Goal: Task Accomplishment & Management: Use online tool/utility

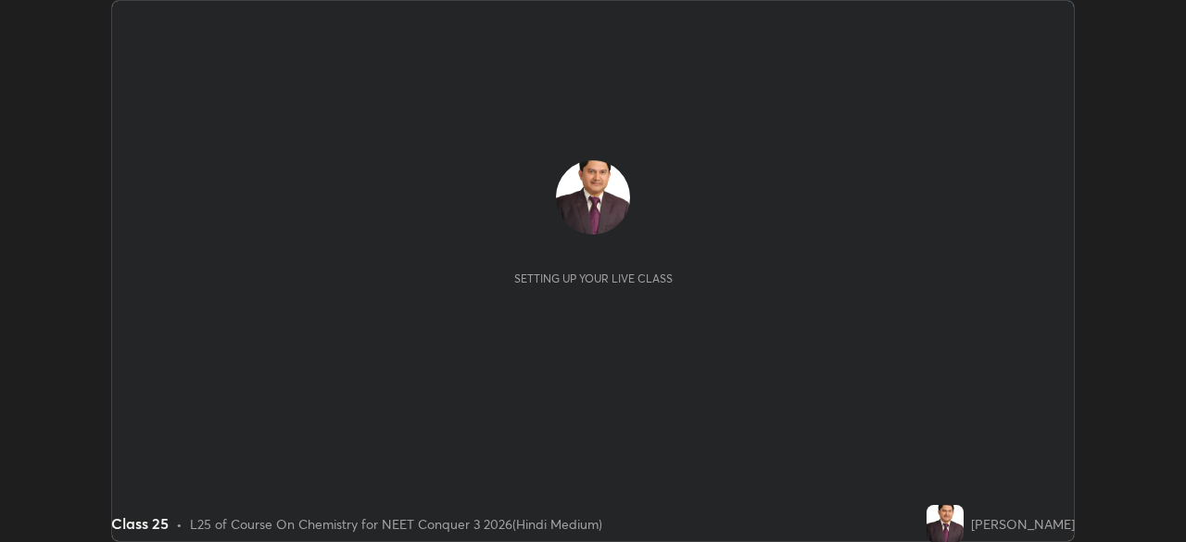
scroll to position [542, 1185]
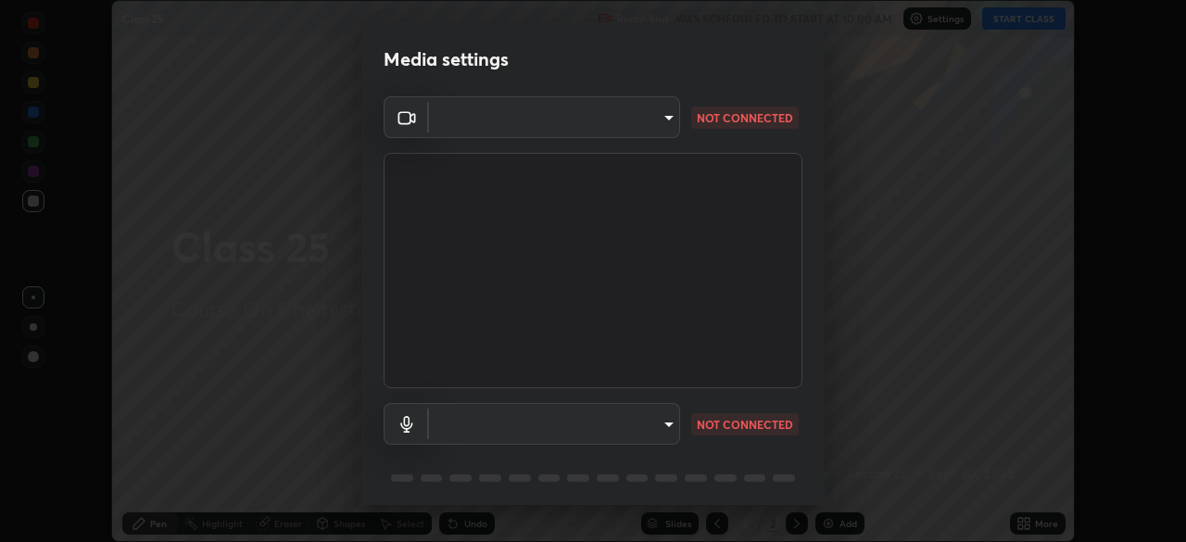
type input "fc38be1871f717ddc8e1b512eadbf63495b763d4820be899b5c927fedf8d93a0"
type input "communications"
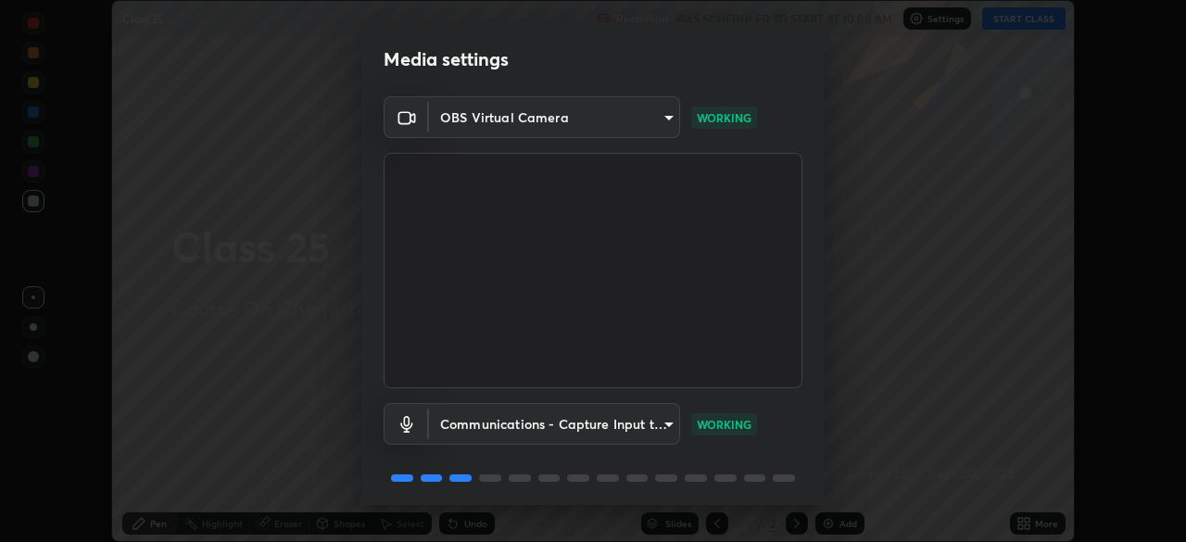
scroll to position [66, 0]
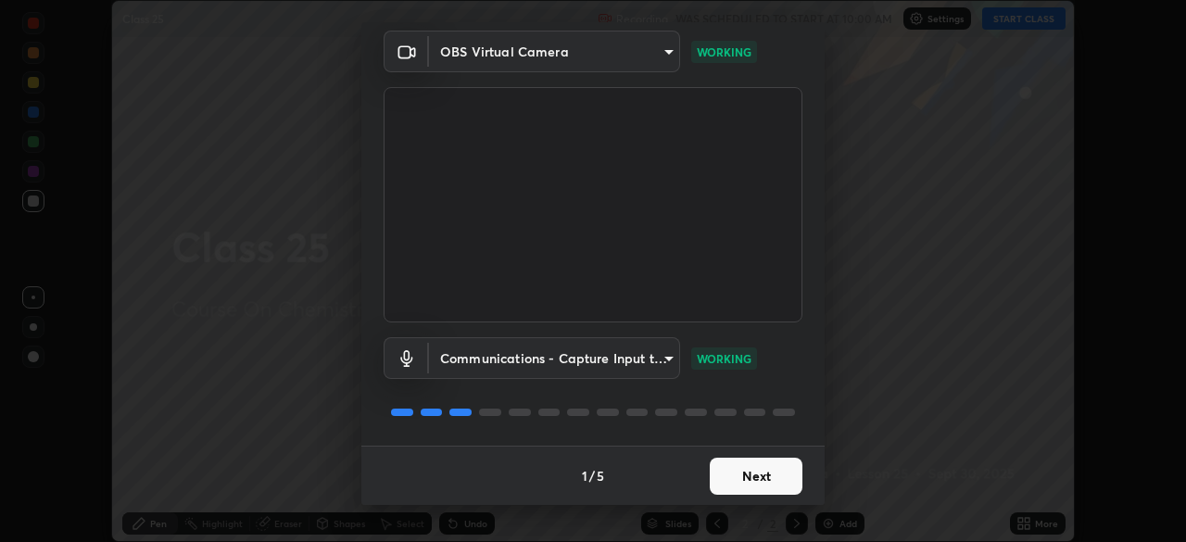
click at [769, 476] on button "Next" at bounding box center [756, 476] width 93 height 37
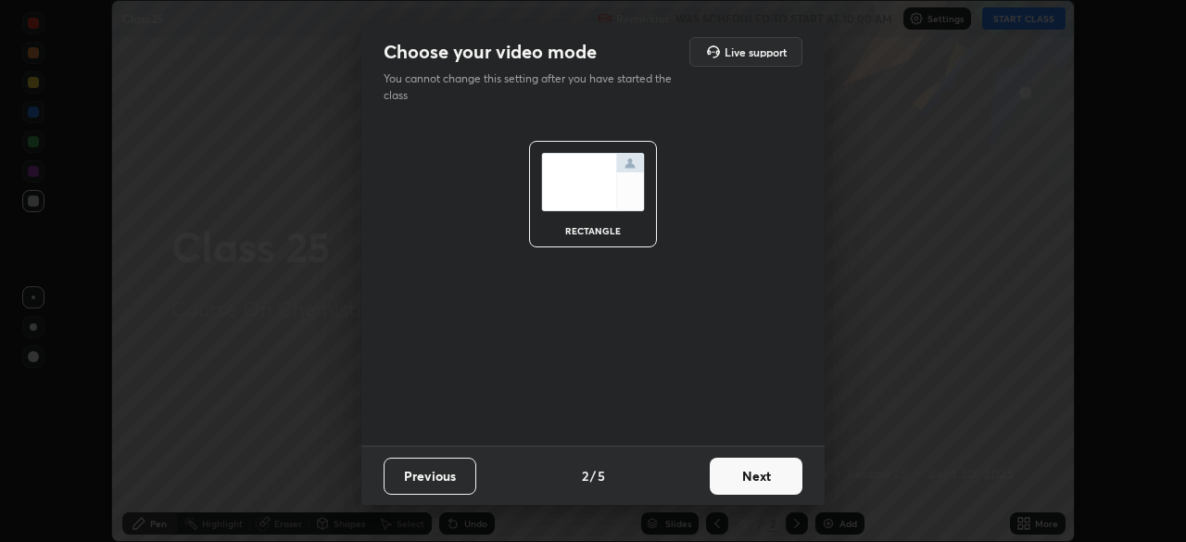
click at [765, 477] on button "Next" at bounding box center [756, 476] width 93 height 37
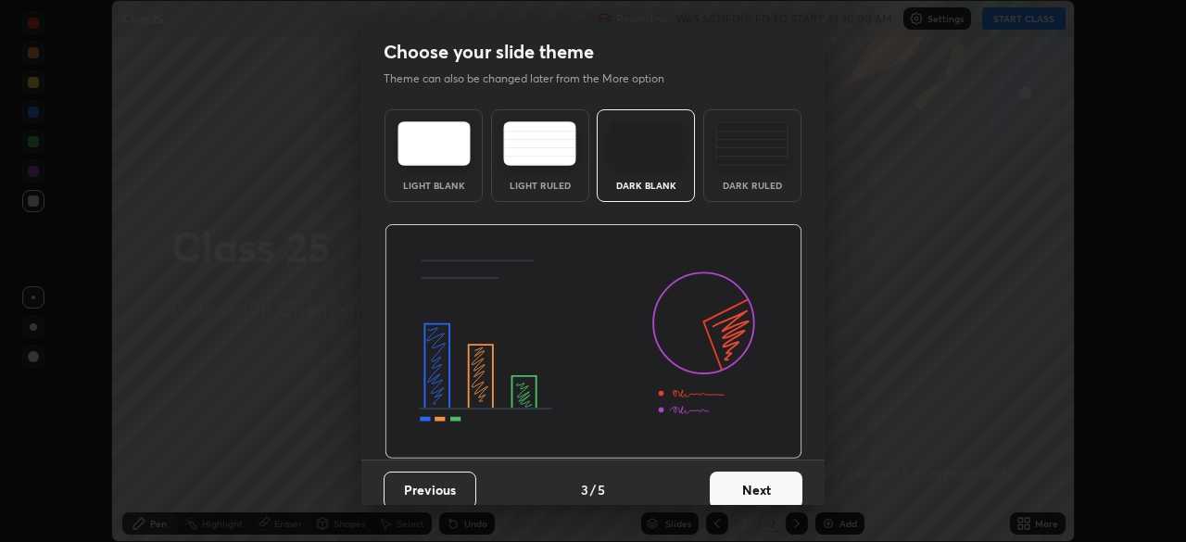
click at [769, 483] on button "Next" at bounding box center [756, 490] width 93 height 37
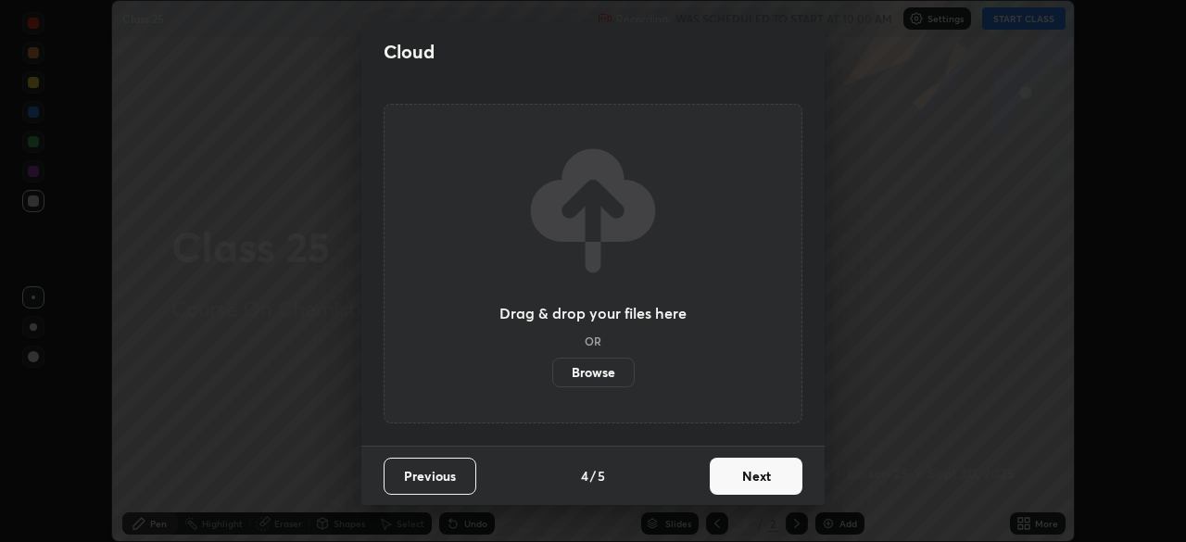
click at [766, 479] on button "Next" at bounding box center [756, 476] width 93 height 37
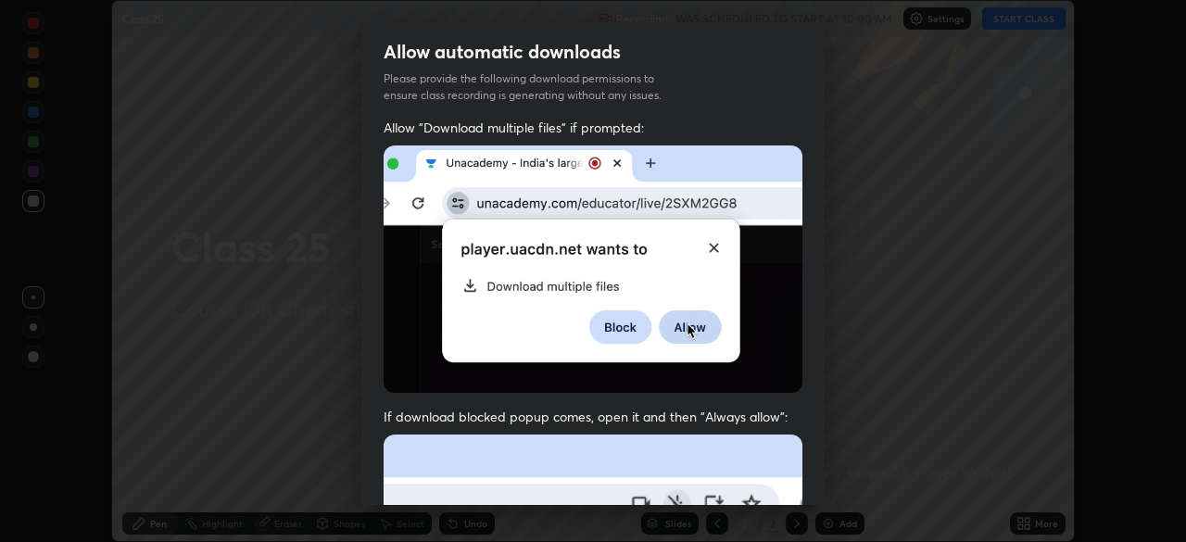
click at [1007, 245] on div "Allow automatic downloads Please provide the following download permissions to …" at bounding box center [593, 271] width 1186 height 542
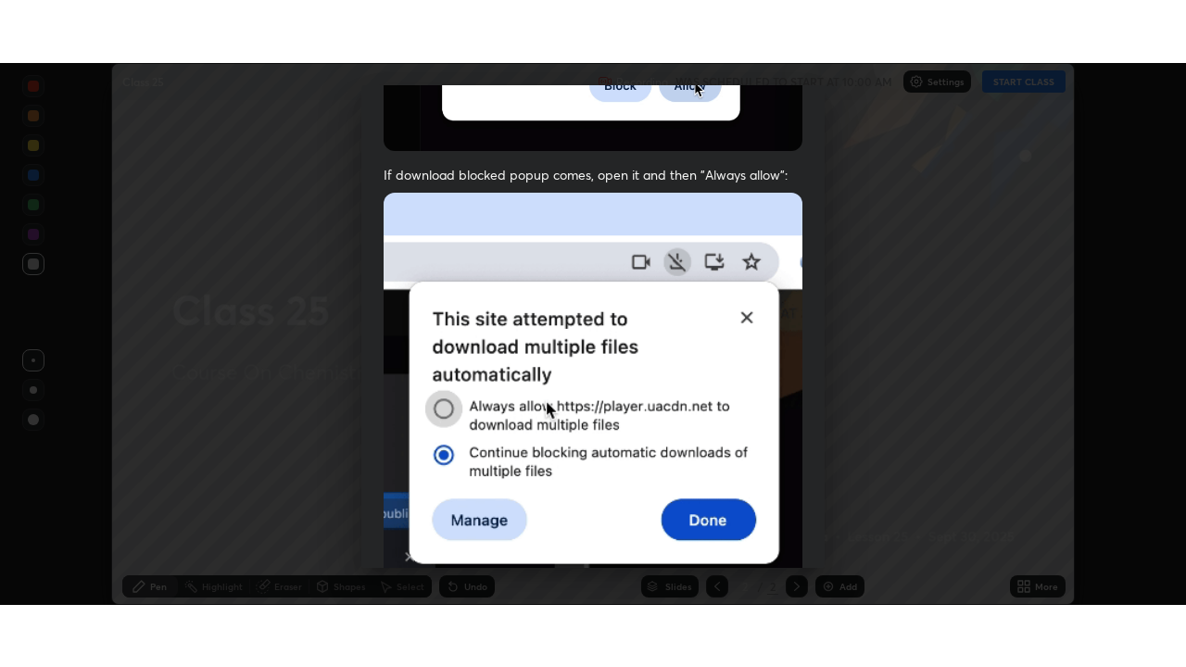
scroll to position [444, 0]
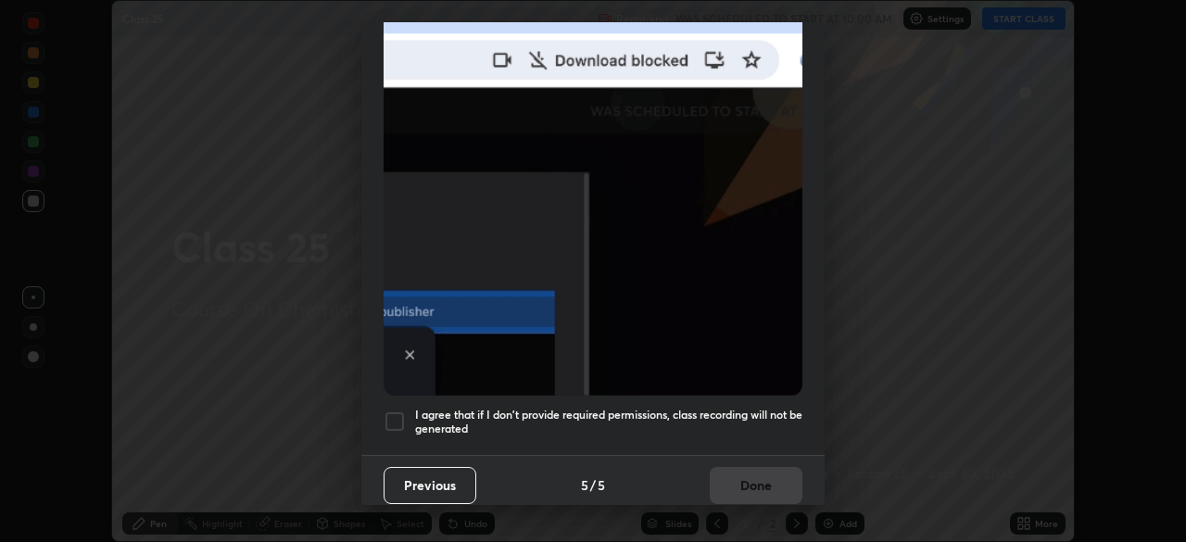
click at [394, 411] on div at bounding box center [395, 422] width 22 height 22
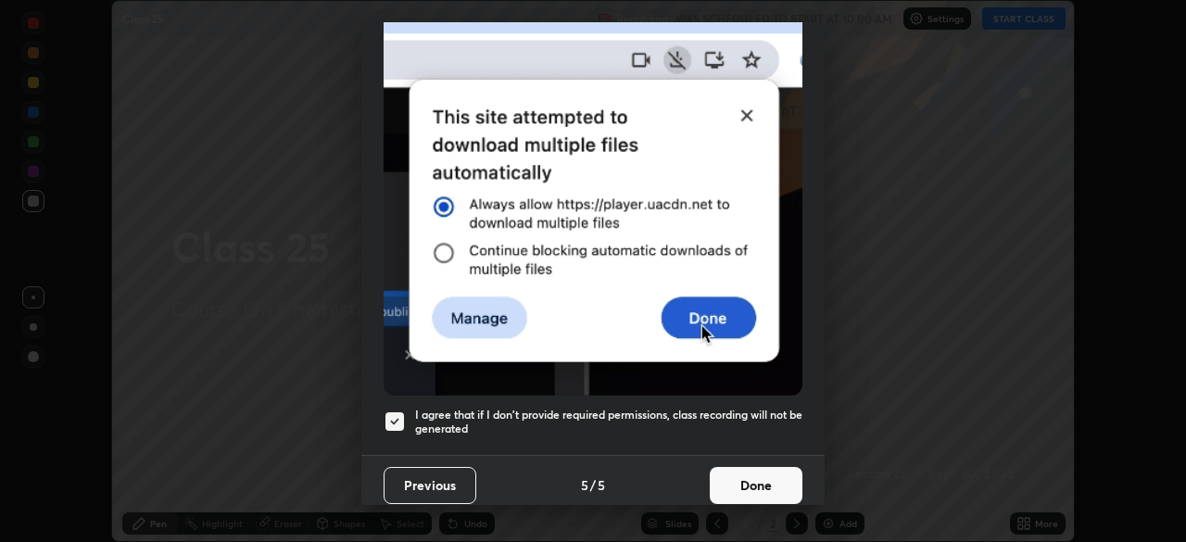
click at [735, 472] on button "Done" at bounding box center [756, 485] width 93 height 37
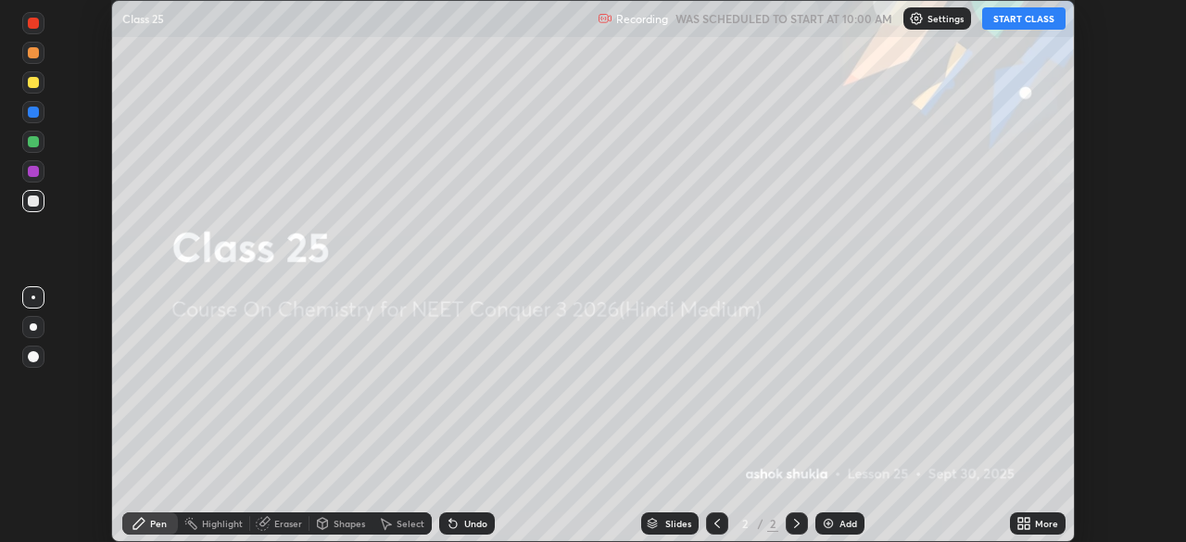
click at [822, 520] on img at bounding box center [828, 523] width 15 height 15
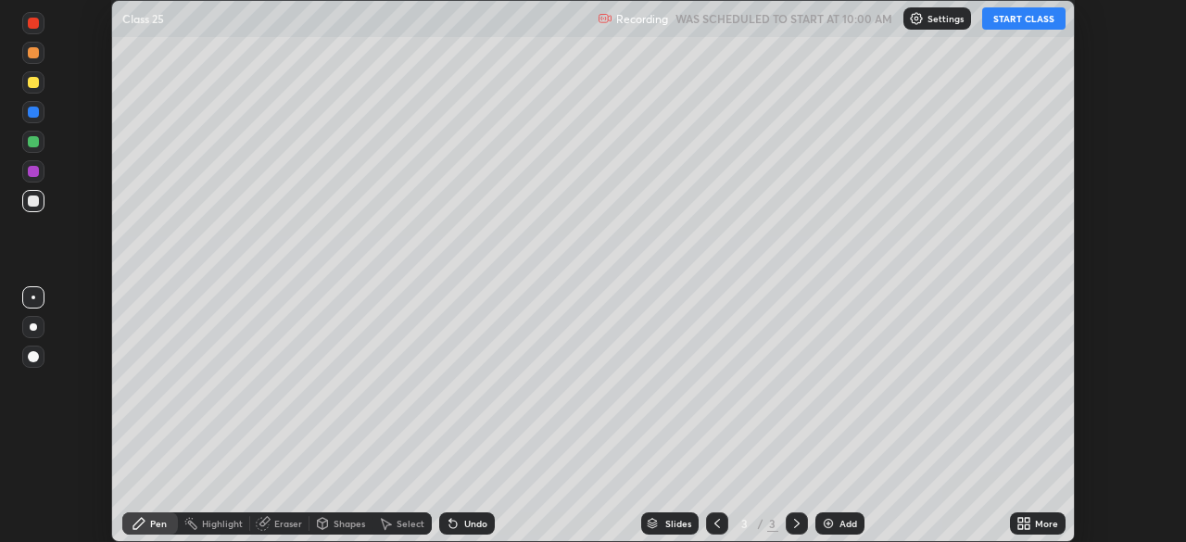
click at [1007, 20] on button "START CLASS" at bounding box center [1023, 18] width 83 height 22
click at [1025, 521] on icon at bounding box center [1027, 520] width 5 height 5
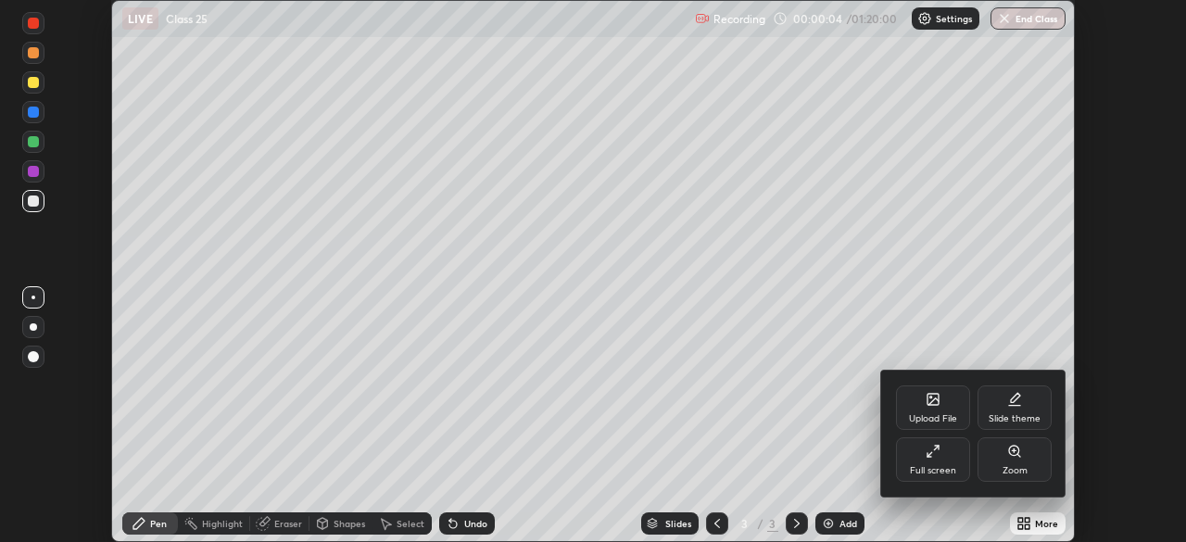
click at [932, 450] on icon at bounding box center [933, 451] width 15 height 15
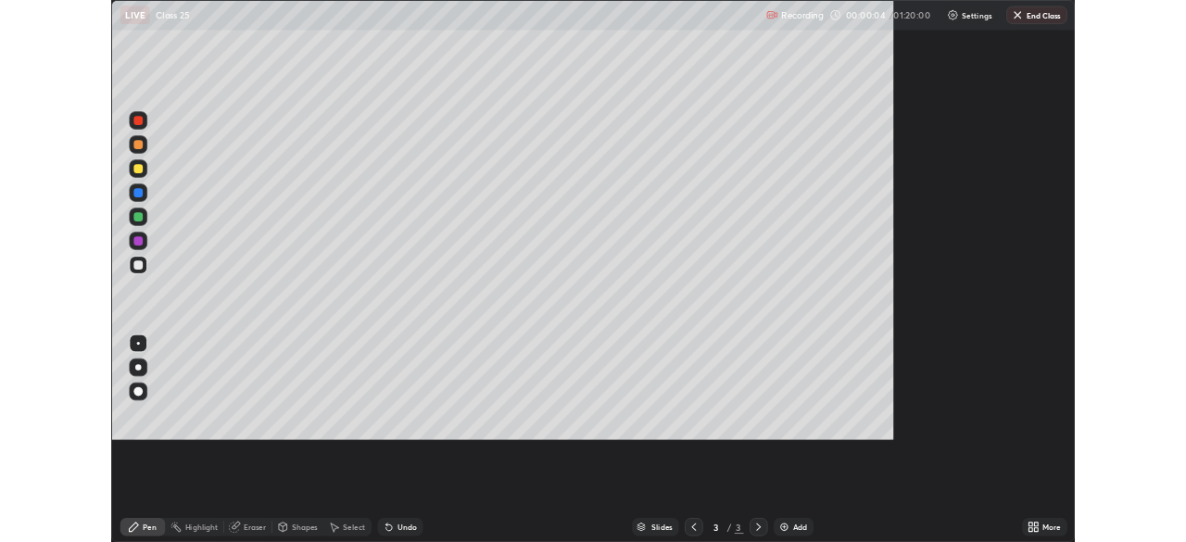
scroll to position [667, 1186]
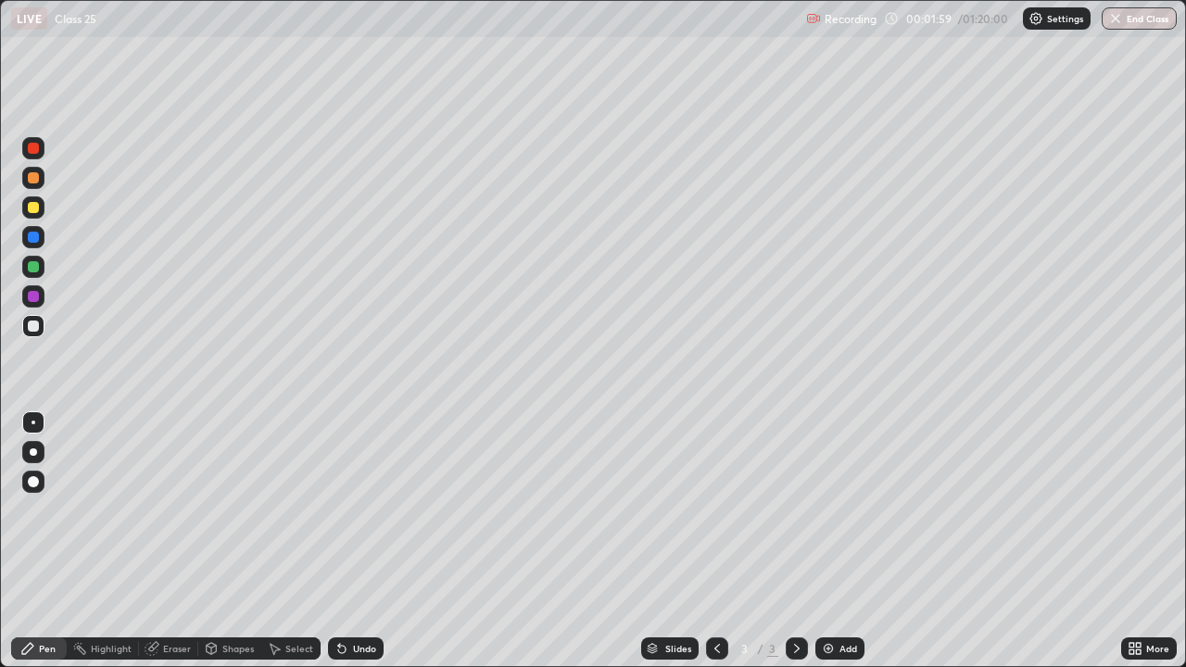
click at [158, 541] on icon at bounding box center [152, 648] width 15 height 15
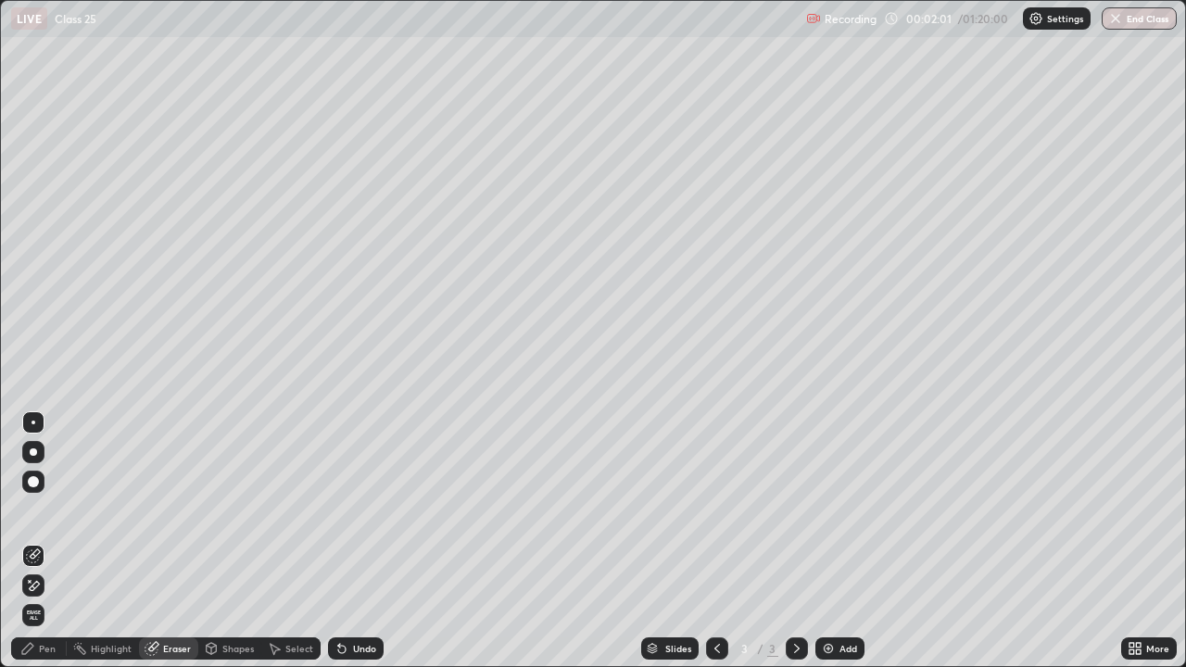
click at [38, 541] on div "Pen" at bounding box center [39, 649] width 56 height 22
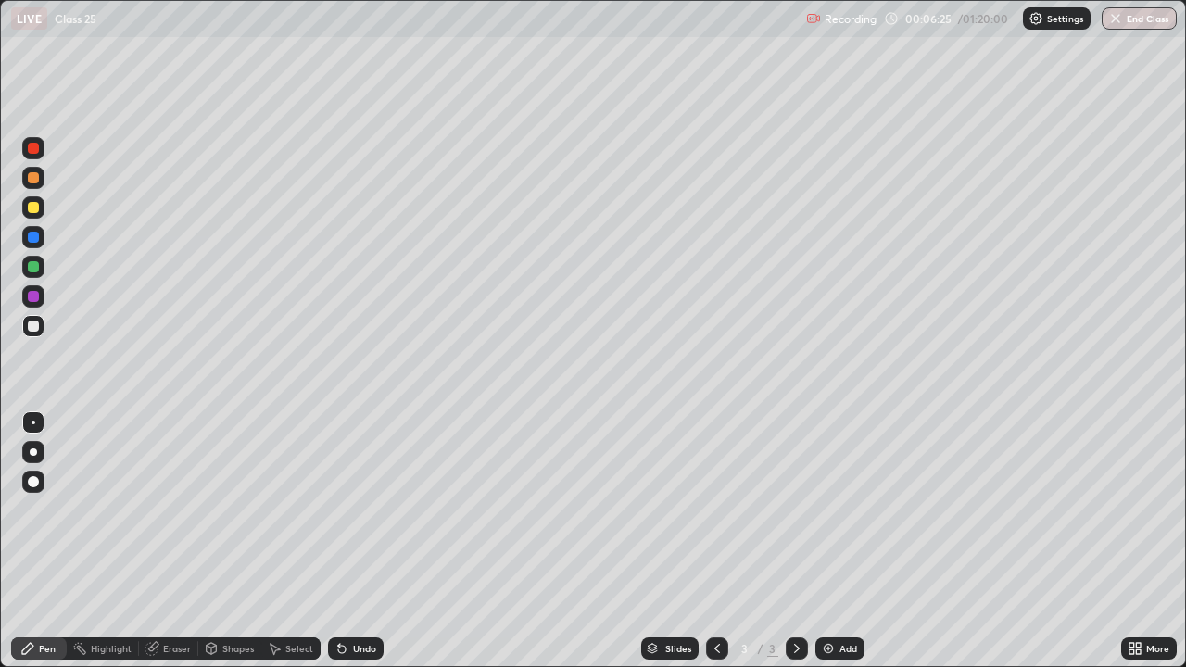
click at [827, 541] on img at bounding box center [828, 648] width 15 height 15
click at [179, 541] on div "Eraser" at bounding box center [177, 648] width 28 height 9
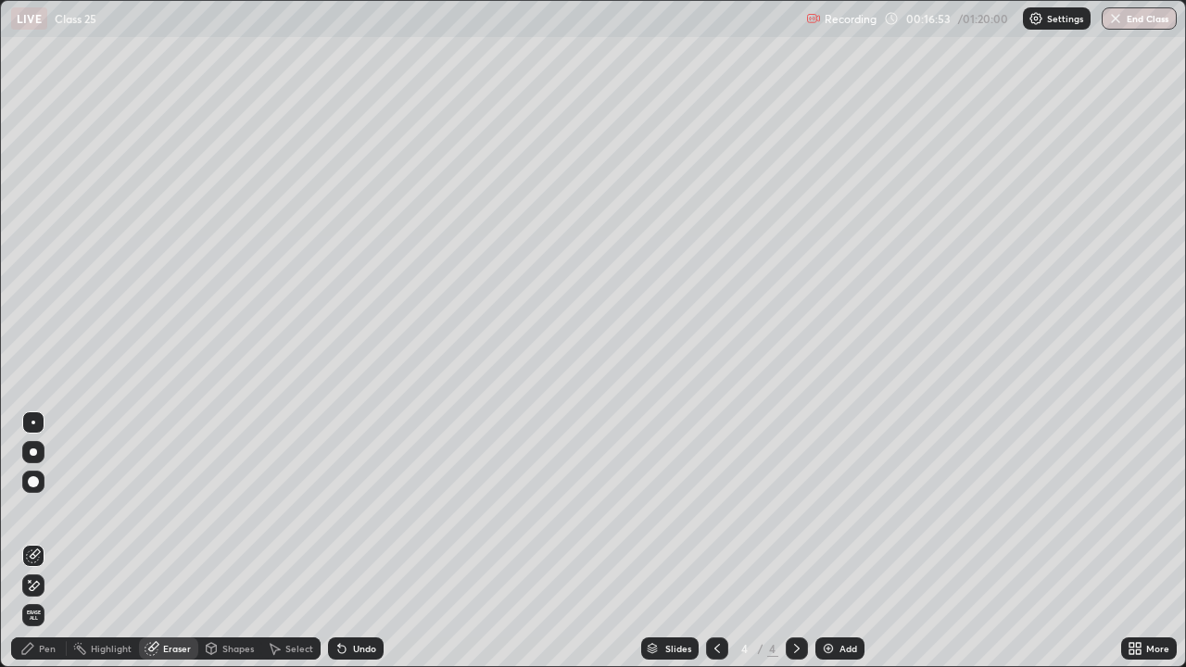
click at [30, 541] on icon at bounding box center [30, 581] width 2 height 2
click at [50, 541] on div "Pen" at bounding box center [47, 648] width 17 height 9
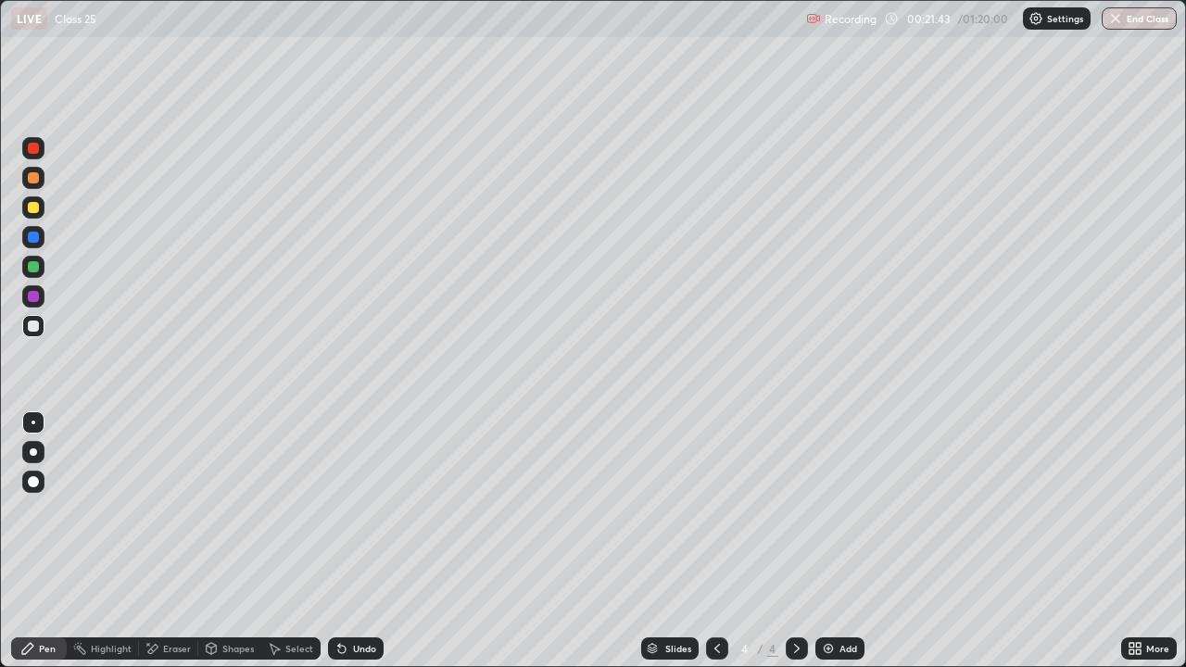
click at [171, 541] on div "Eraser" at bounding box center [177, 648] width 28 height 9
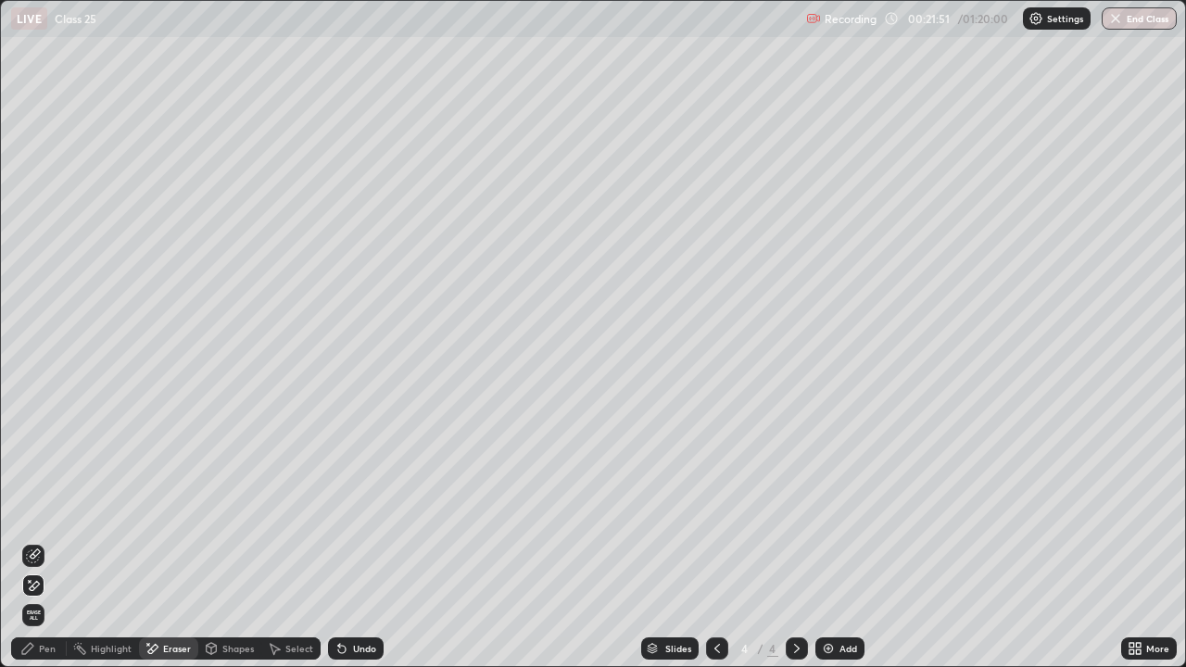
click at [53, 541] on div "Pen" at bounding box center [47, 648] width 17 height 9
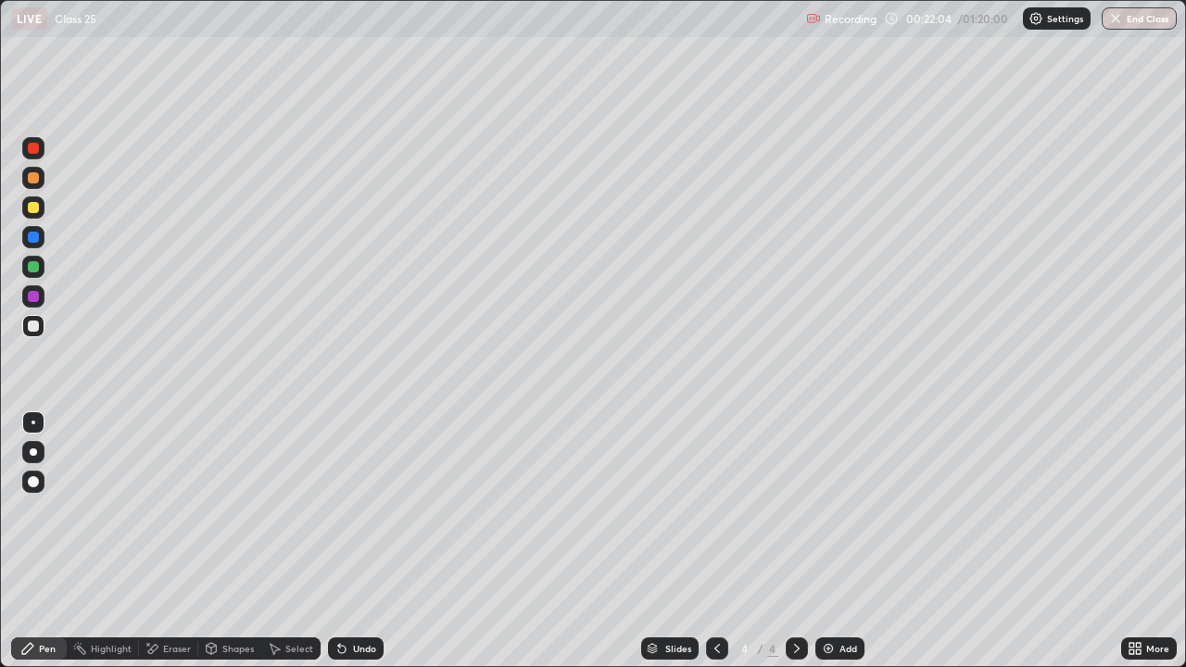
click at [23, 541] on div at bounding box center [34, 519] width 30 height 222
click at [169, 541] on div "Eraser" at bounding box center [177, 648] width 28 height 9
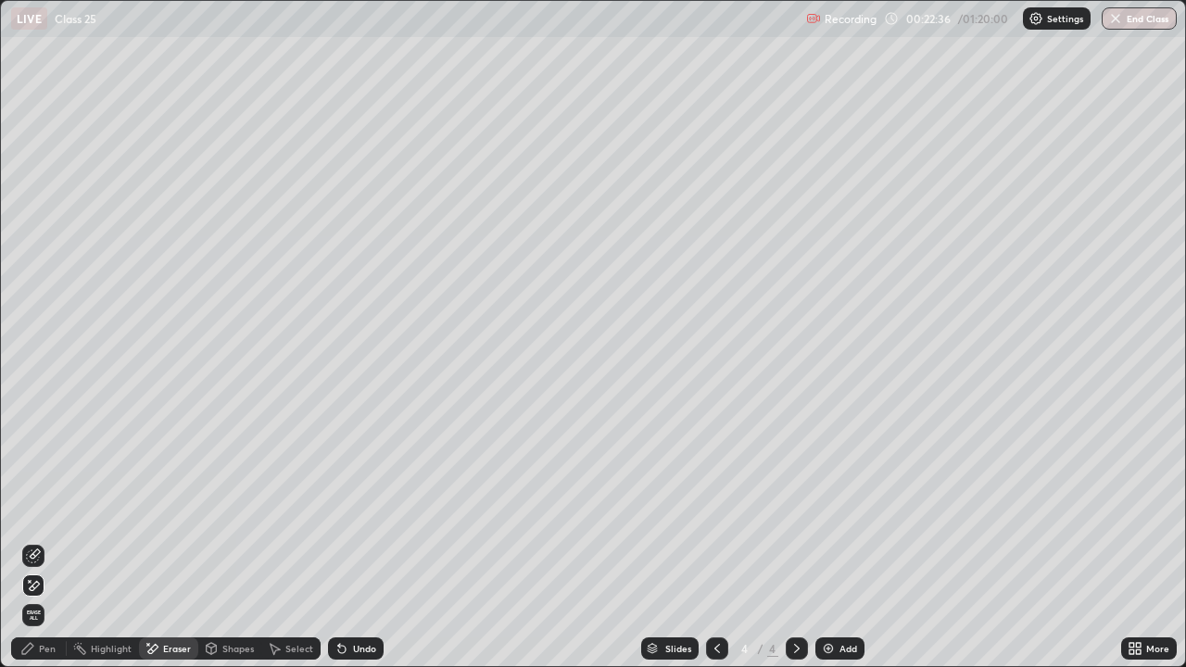
click at [42, 541] on div "Pen" at bounding box center [47, 648] width 17 height 9
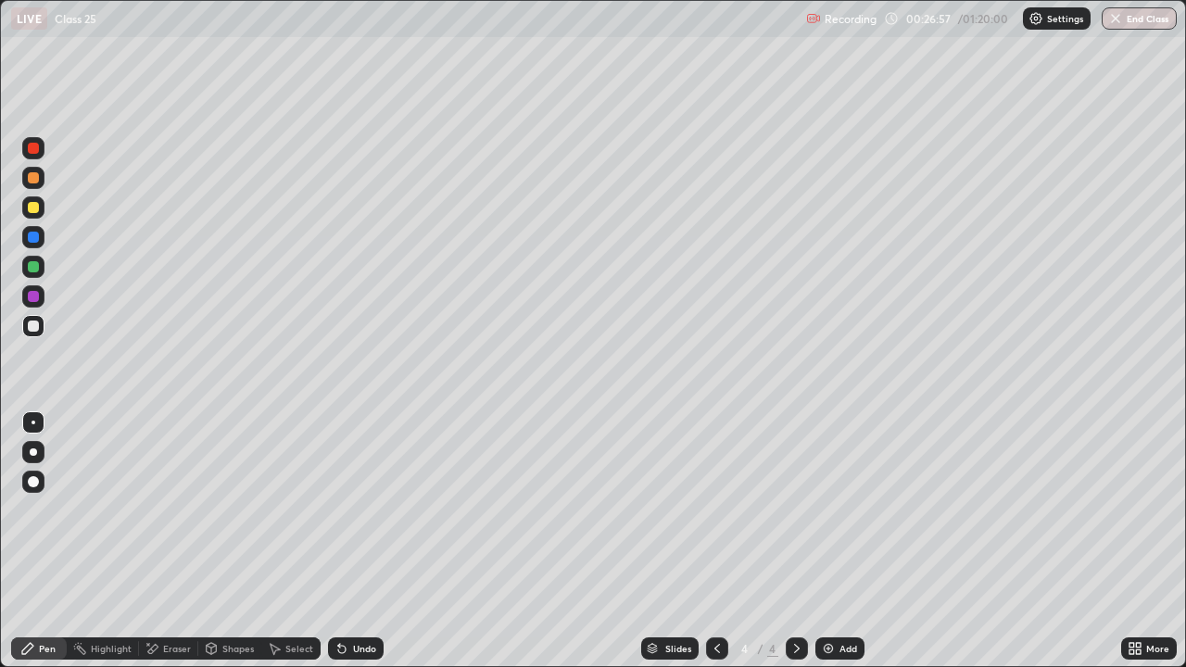
click at [821, 541] on img at bounding box center [828, 648] width 15 height 15
click at [824, 541] on img at bounding box center [828, 648] width 15 height 15
click at [181, 541] on div "Eraser" at bounding box center [168, 649] width 59 height 22
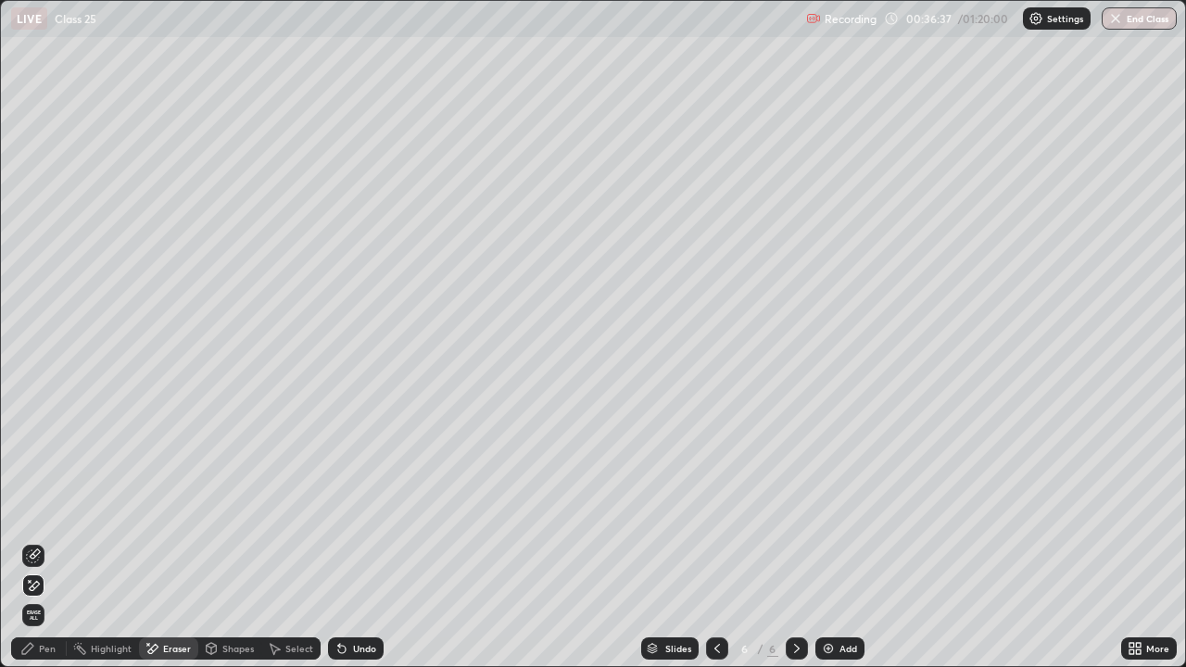
click at [58, 541] on div "Pen" at bounding box center [39, 649] width 56 height 22
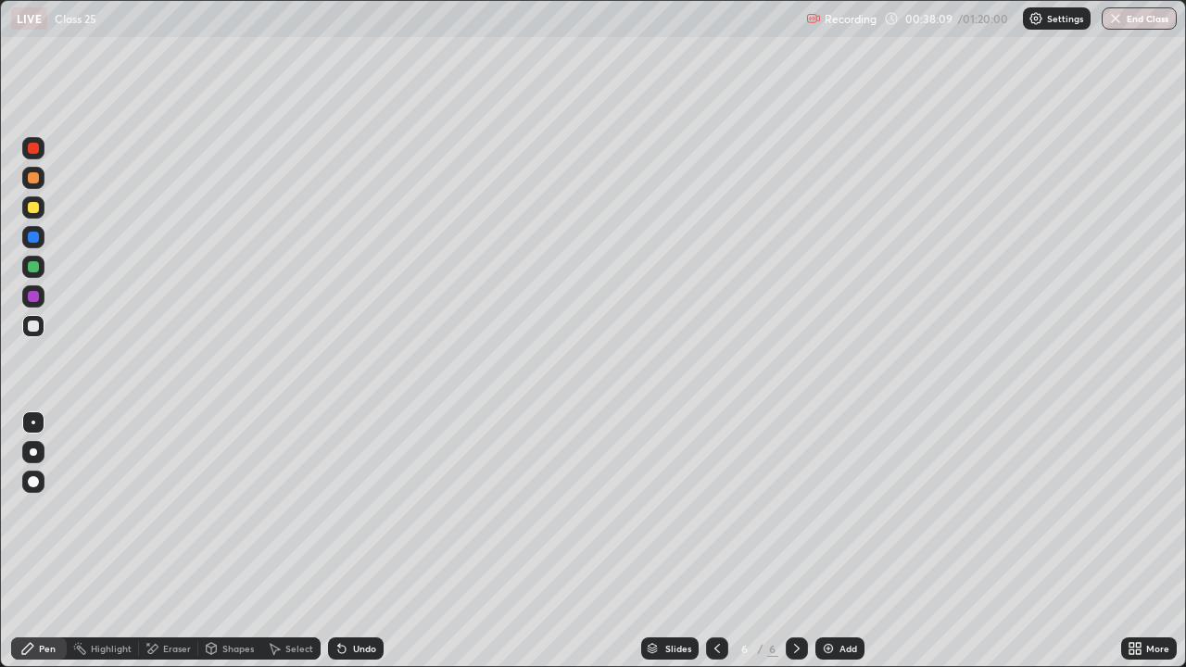
click at [821, 541] on img at bounding box center [828, 648] width 15 height 15
click at [279, 541] on icon at bounding box center [274, 648] width 15 height 15
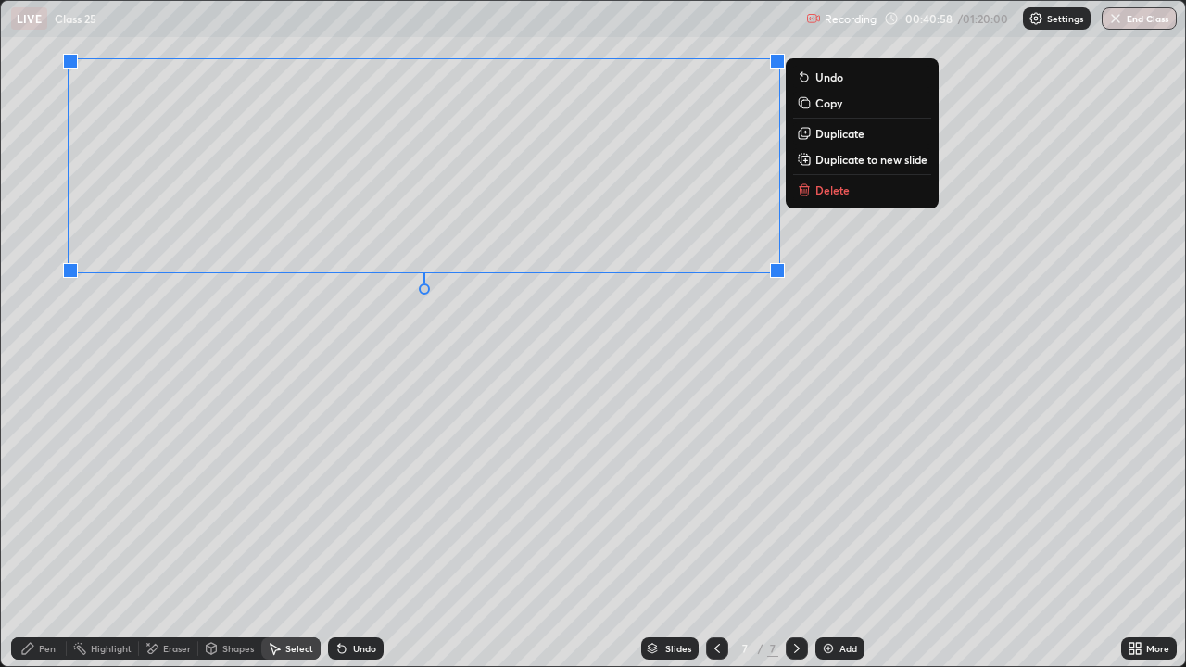
click at [766, 319] on div "0 ° Undo Copy Duplicate Duplicate to new slide Delete" at bounding box center [593, 333] width 1184 height 665
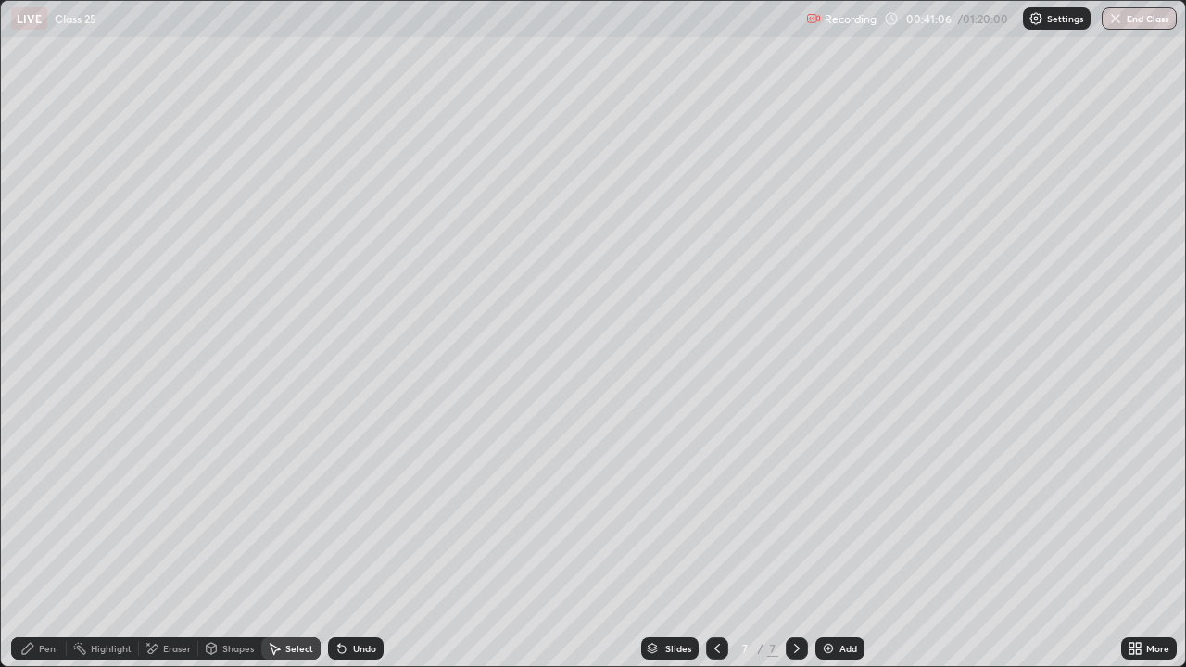
click at [45, 541] on div "Pen" at bounding box center [47, 648] width 17 height 9
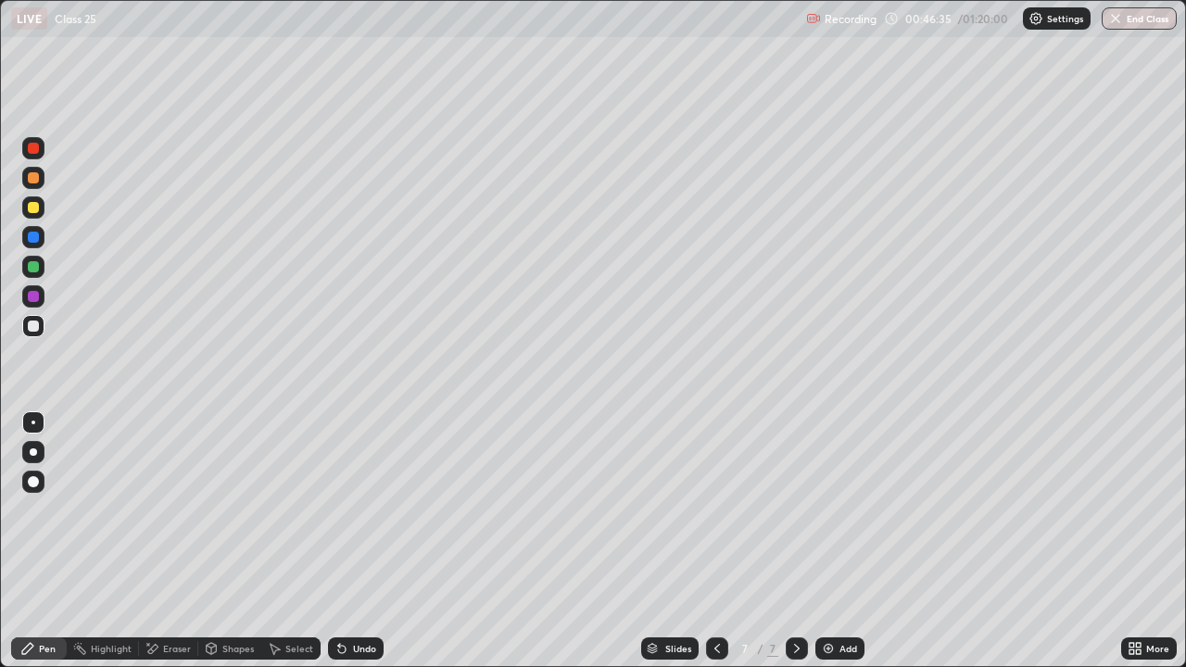
click at [822, 541] on img at bounding box center [828, 648] width 15 height 15
click at [0, 186] on div "Setting up your live class" at bounding box center [593, 333] width 1186 height 667
click at [821, 541] on img at bounding box center [828, 648] width 15 height 15
click at [825, 541] on img at bounding box center [828, 648] width 15 height 15
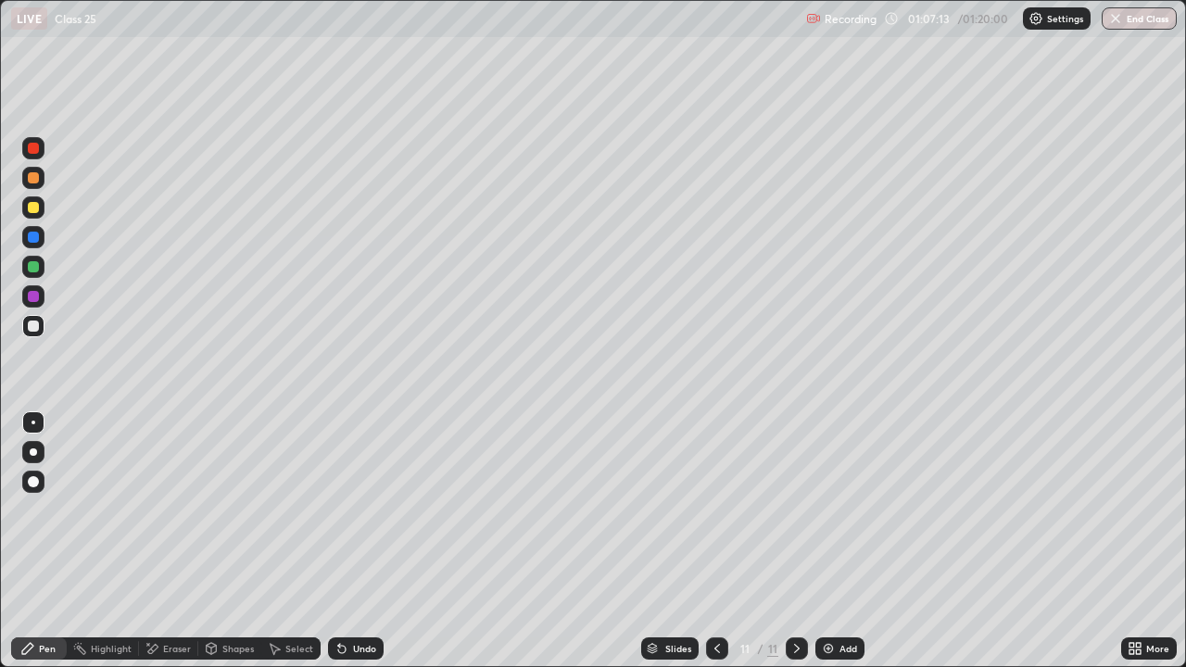
click at [33, 295] on div at bounding box center [33, 296] width 11 height 11
click at [828, 541] on img at bounding box center [828, 648] width 15 height 15
click at [167, 541] on div "Eraser" at bounding box center [177, 648] width 28 height 9
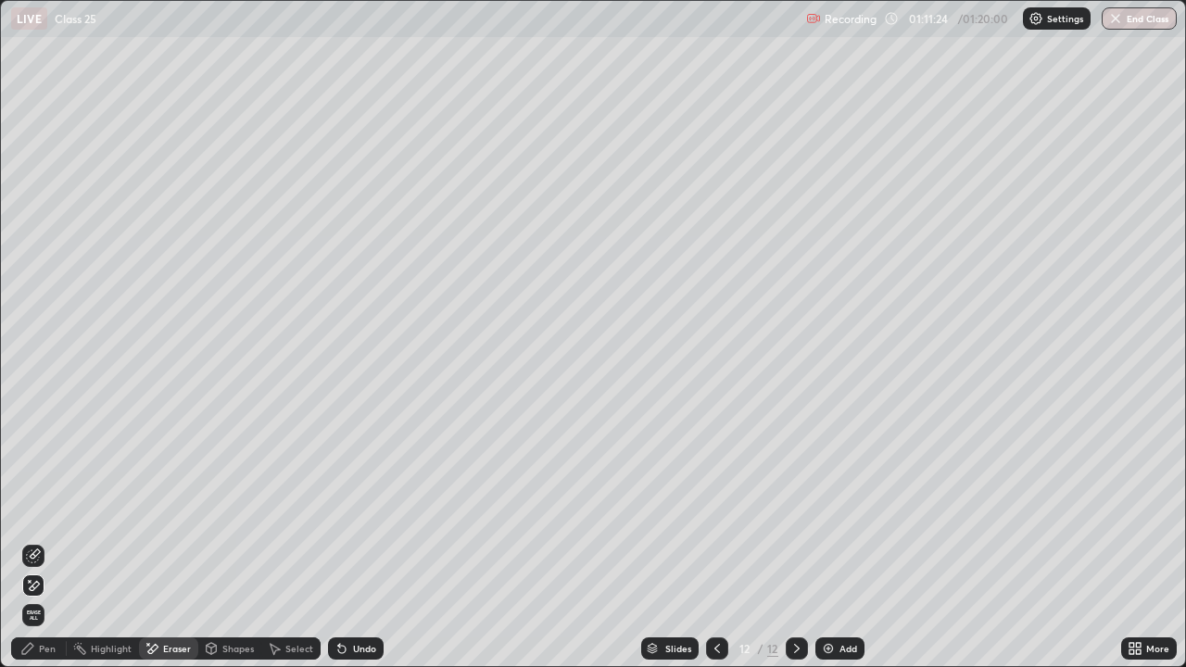
click at [46, 541] on div "Pen" at bounding box center [47, 648] width 17 height 9
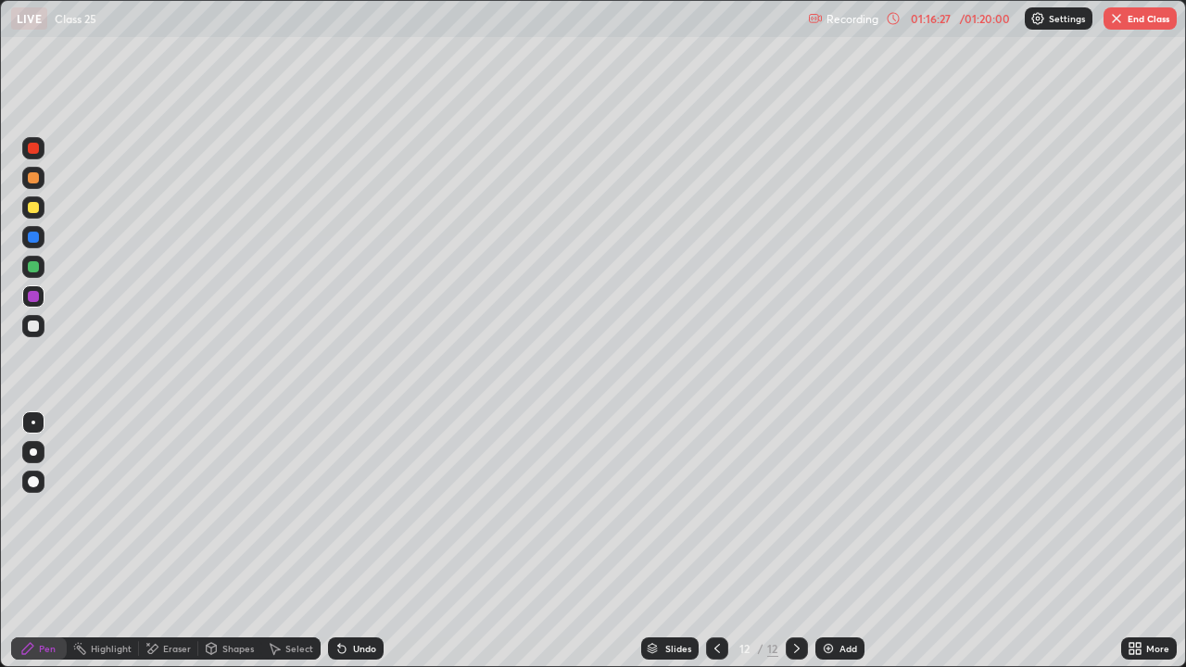
click at [1116, 21] on img "button" at bounding box center [1116, 18] width 15 height 15
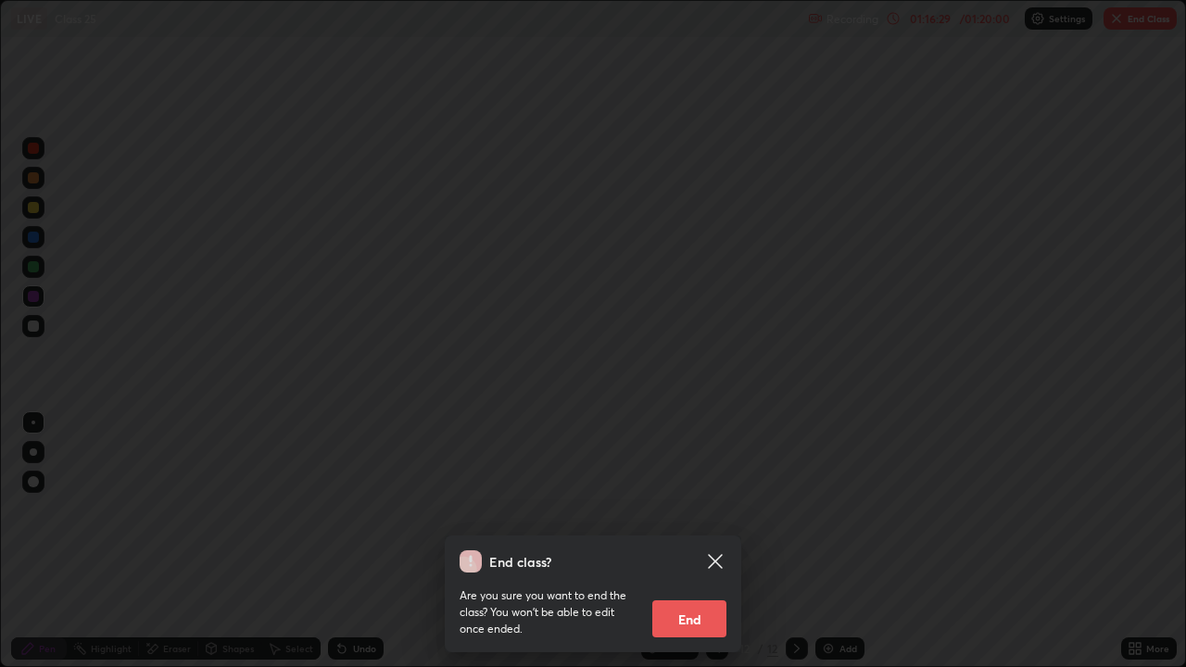
click at [685, 541] on button "End" at bounding box center [689, 618] width 74 height 37
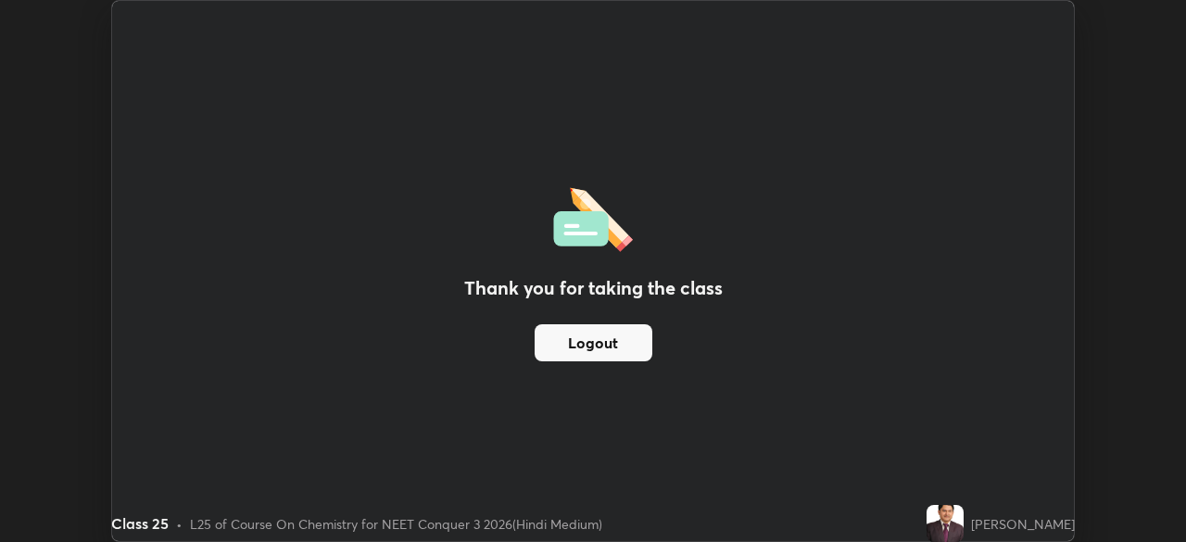
scroll to position [92125, 91481]
